Goal: Task Accomplishment & Management: Use online tool/utility

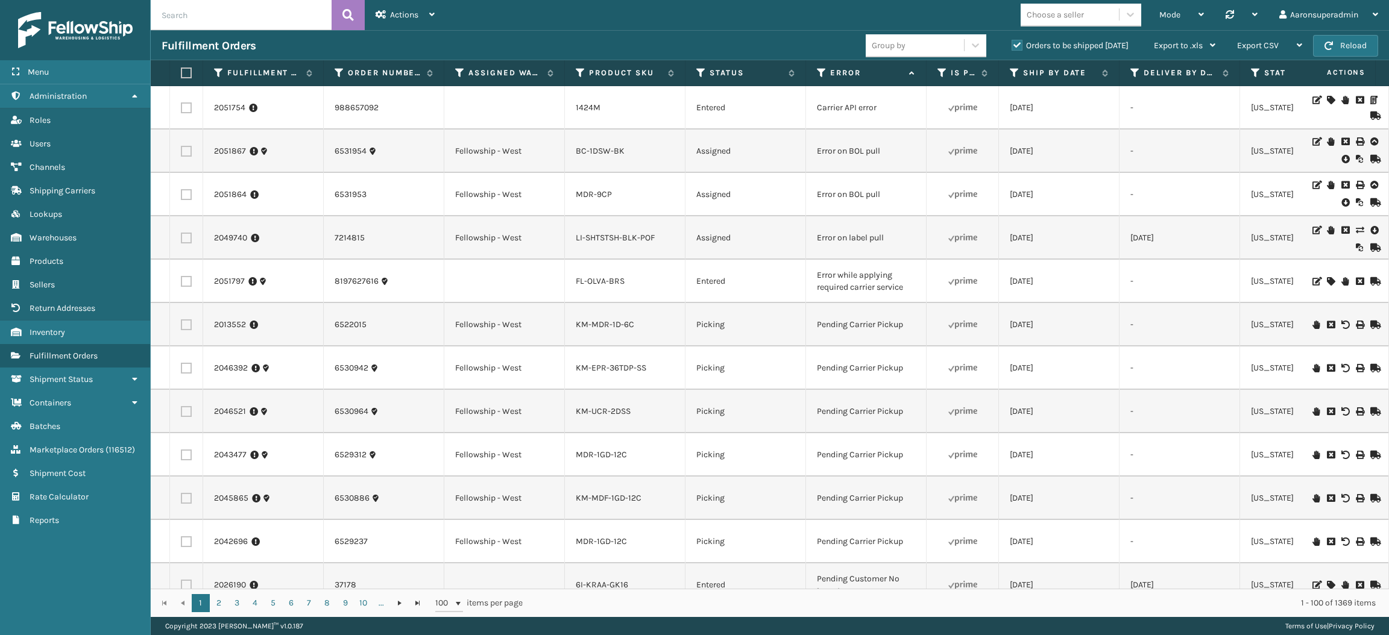
click at [192, 11] on input "text" at bounding box center [241, 15] width 181 height 30
paste input "2044407"
type input "2044407"
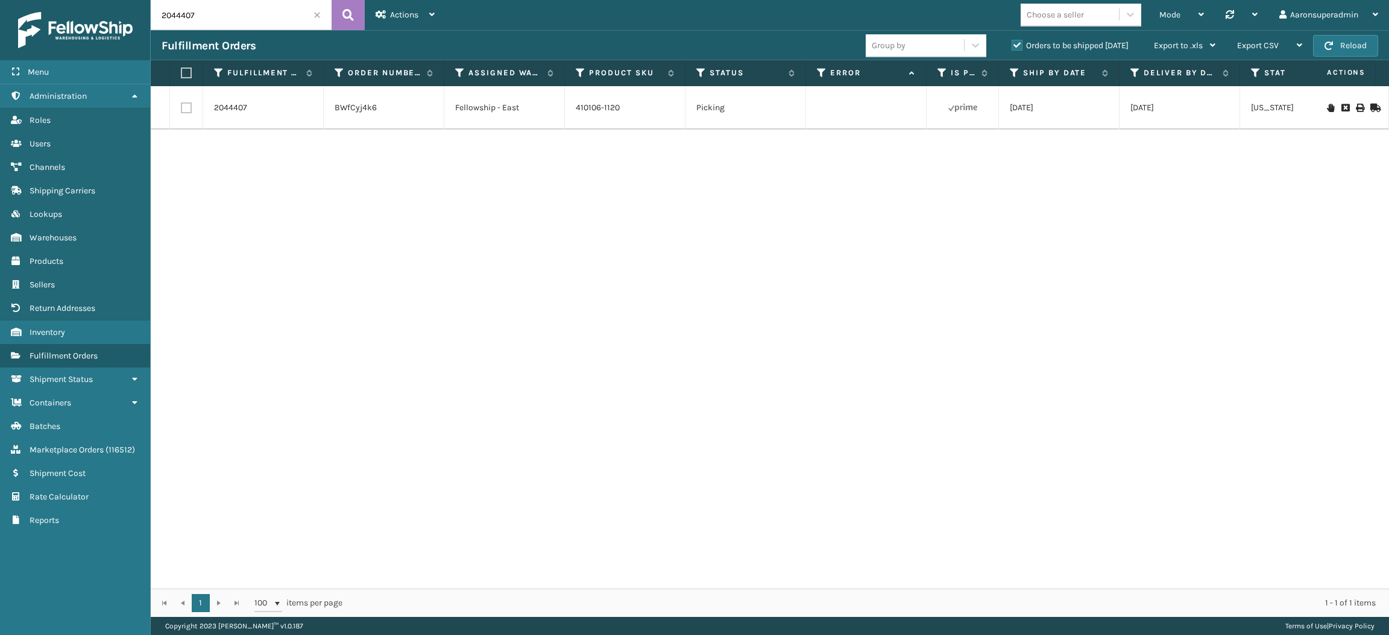
click at [1370, 109] on icon at bounding box center [1373, 108] width 7 height 8
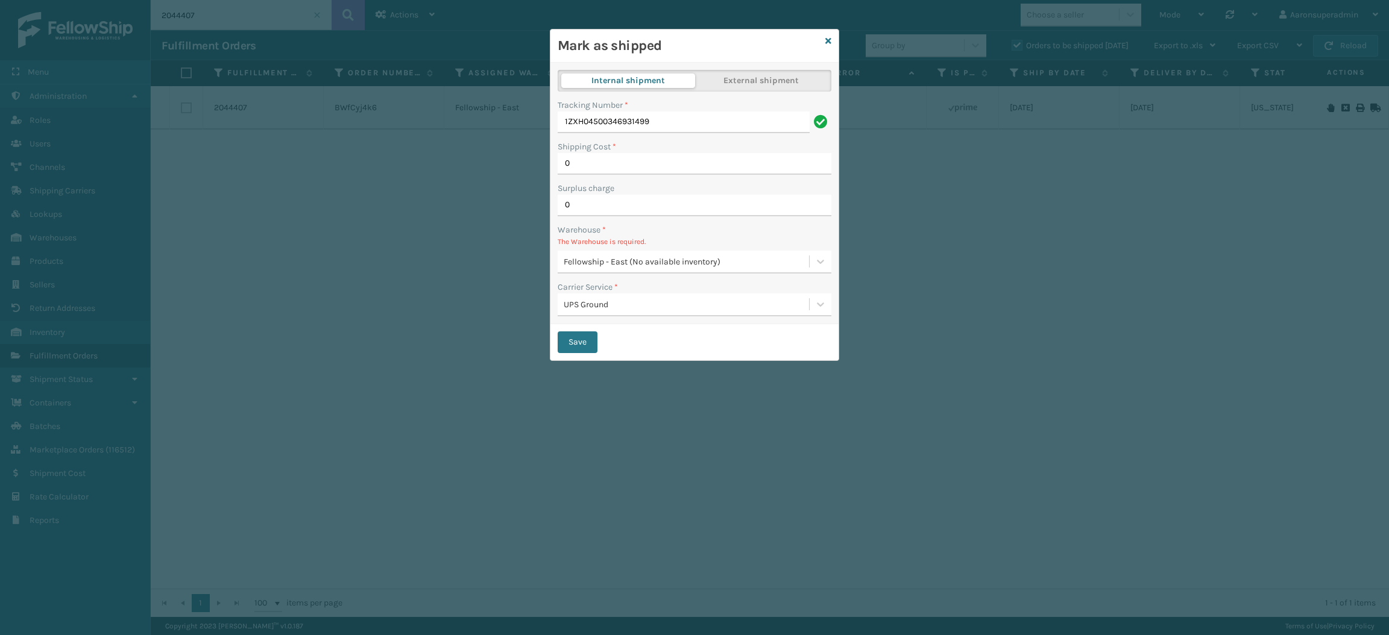
click at [620, 262] on div "Fellowship - East (No available inventory)" at bounding box center [687, 262] width 247 height 13
click at [827, 45] on icon at bounding box center [828, 41] width 6 height 8
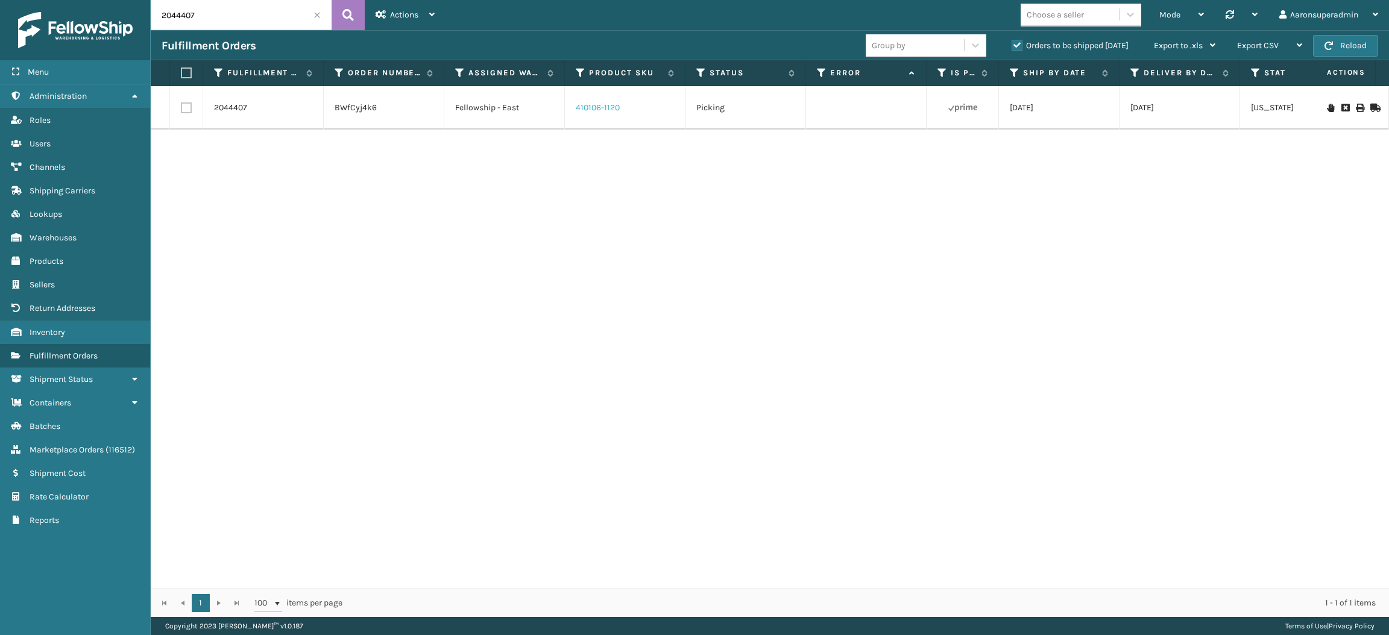
click at [603, 104] on link "410106-1120" at bounding box center [598, 107] width 44 height 10
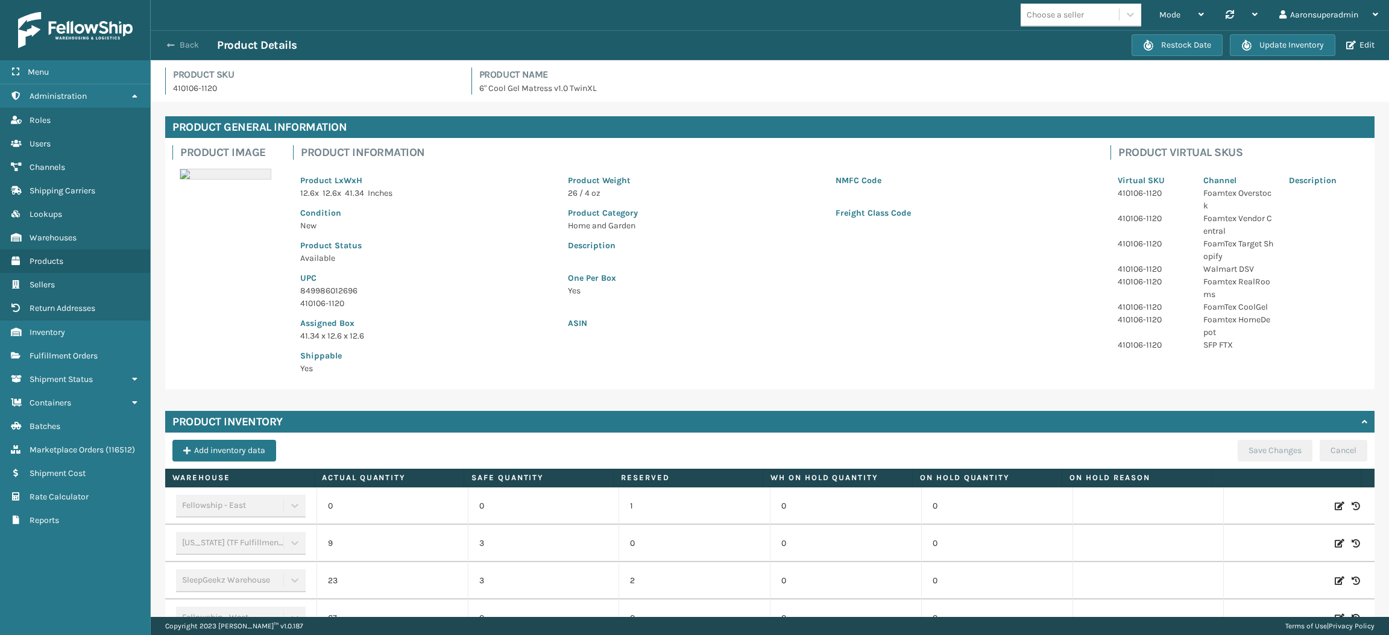
click at [169, 46] on span "button" at bounding box center [170, 45] width 7 height 8
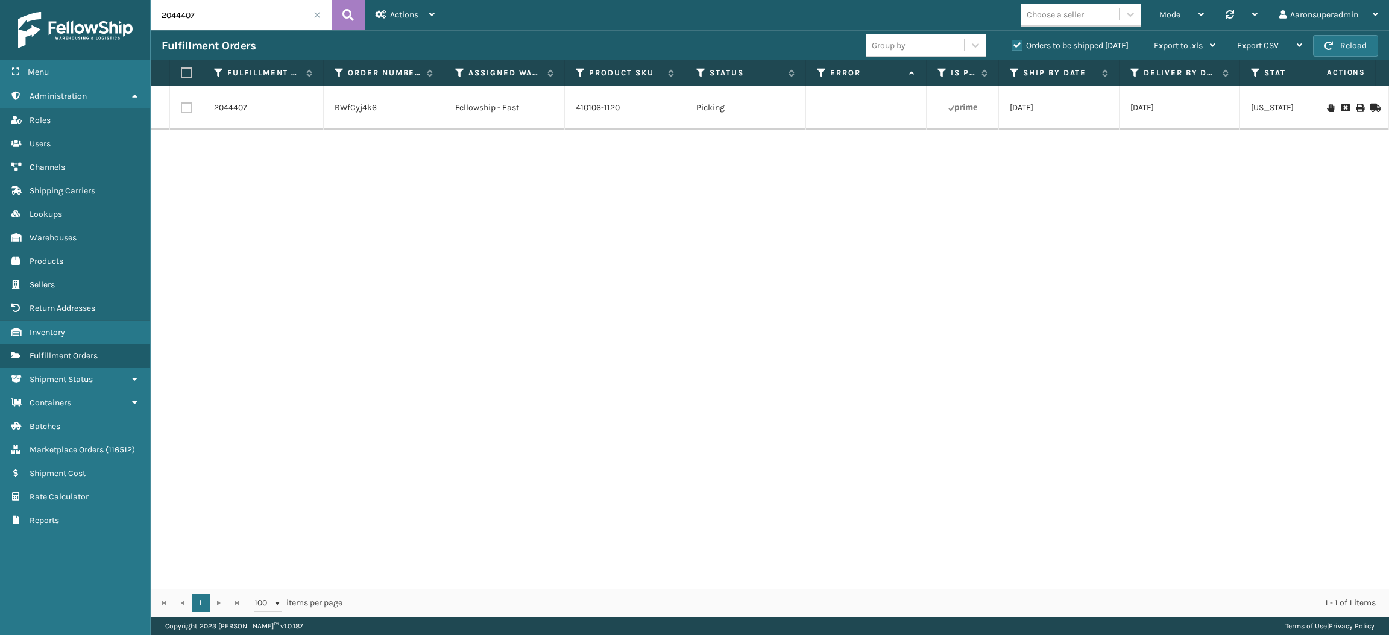
click at [1370, 110] on icon at bounding box center [1373, 108] width 7 height 8
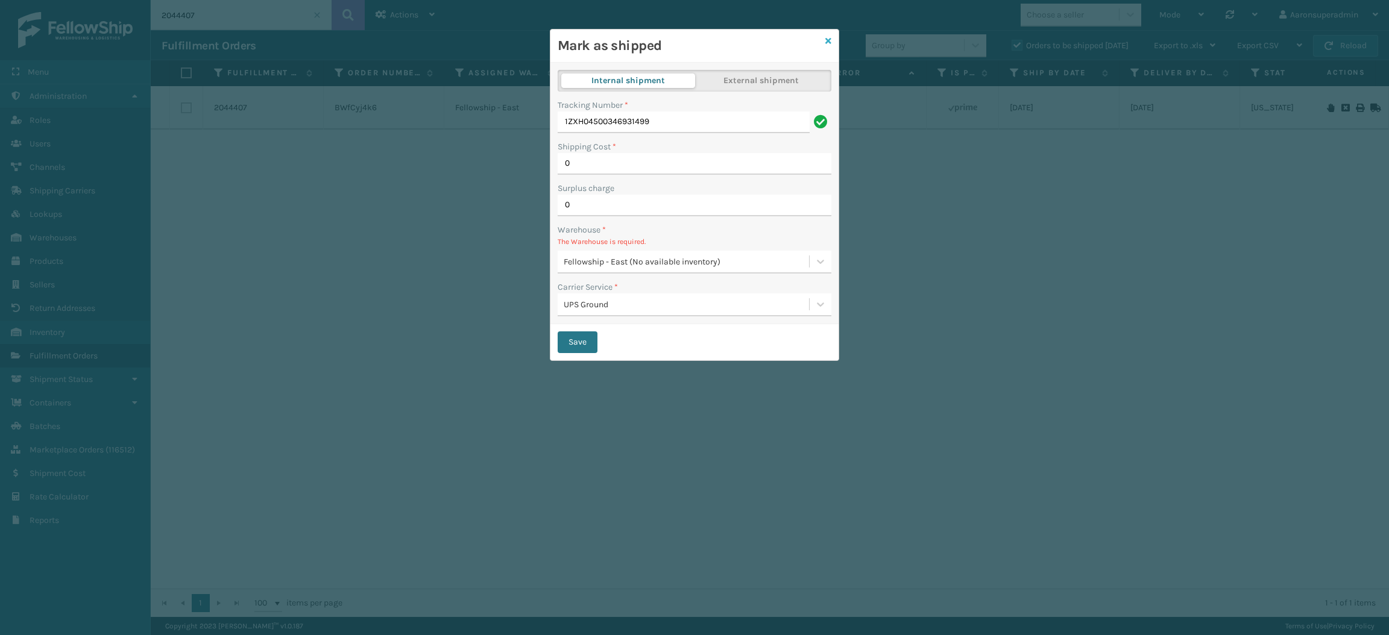
click at [828, 39] on icon at bounding box center [828, 41] width 6 height 8
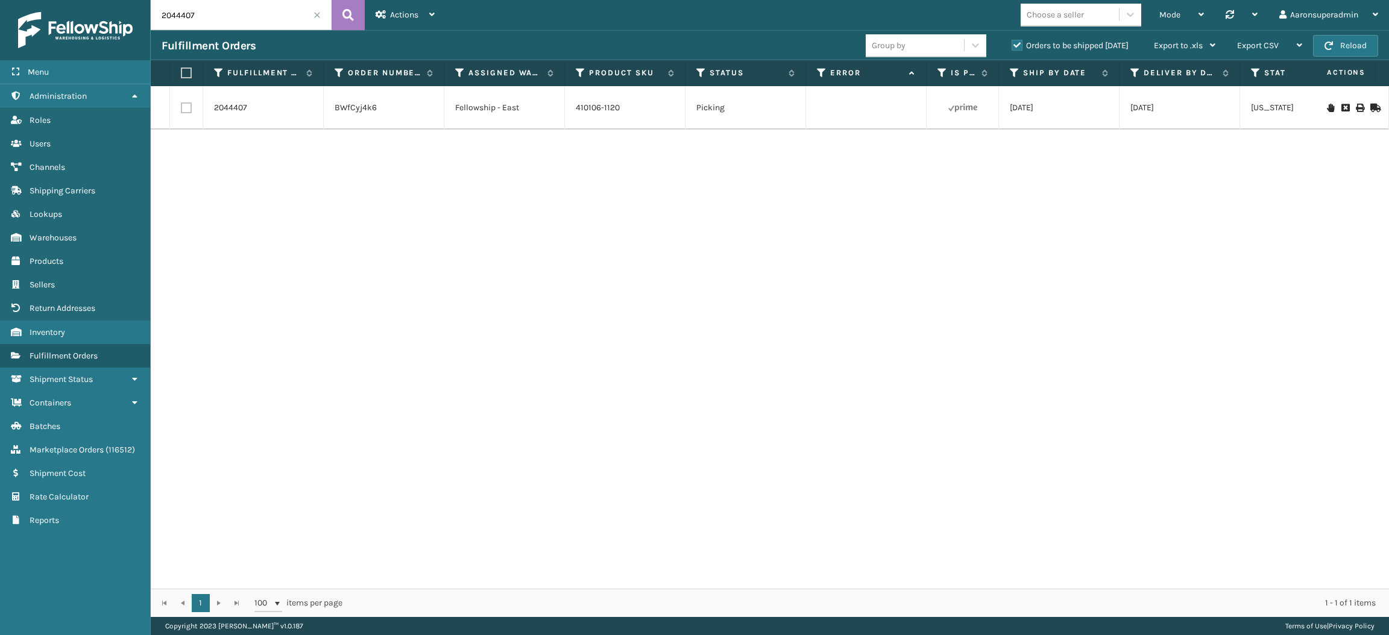
click at [1370, 109] on icon at bounding box center [1373, 108] width 7 height 8
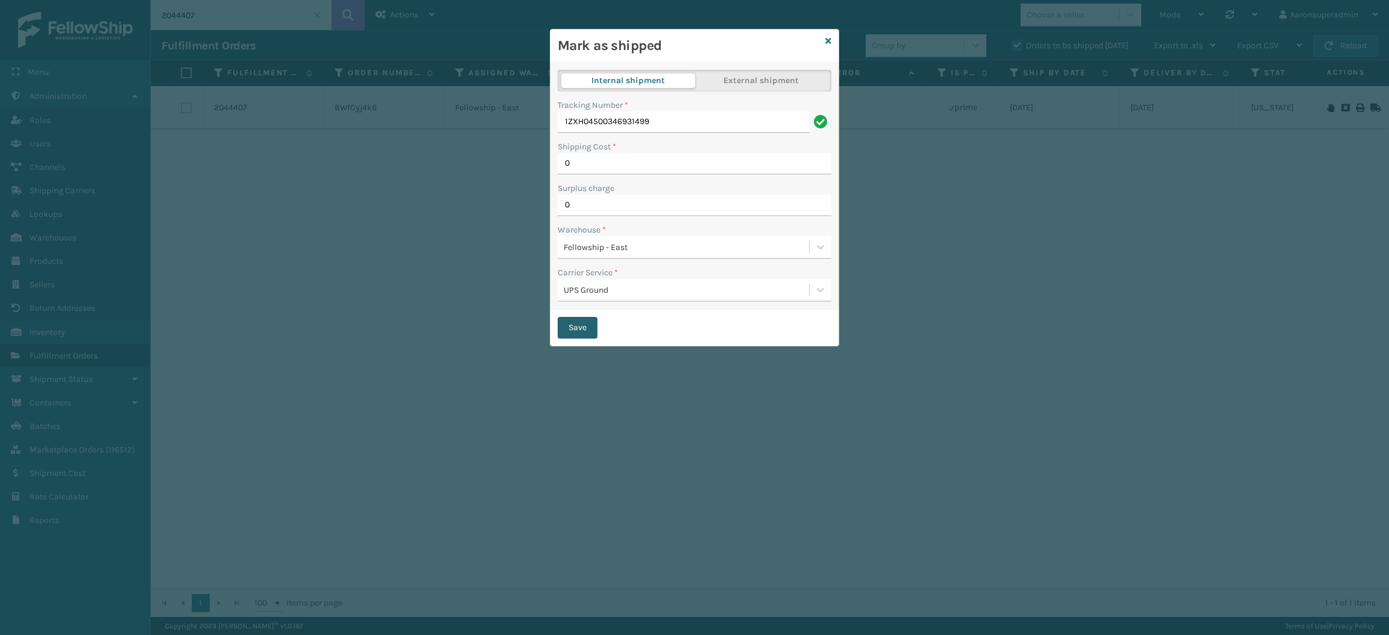
click at [581, 326] on button "Save" at bounding box center [578, 328] width 40 height 22
